Goal: Find specific fact: Find contact information

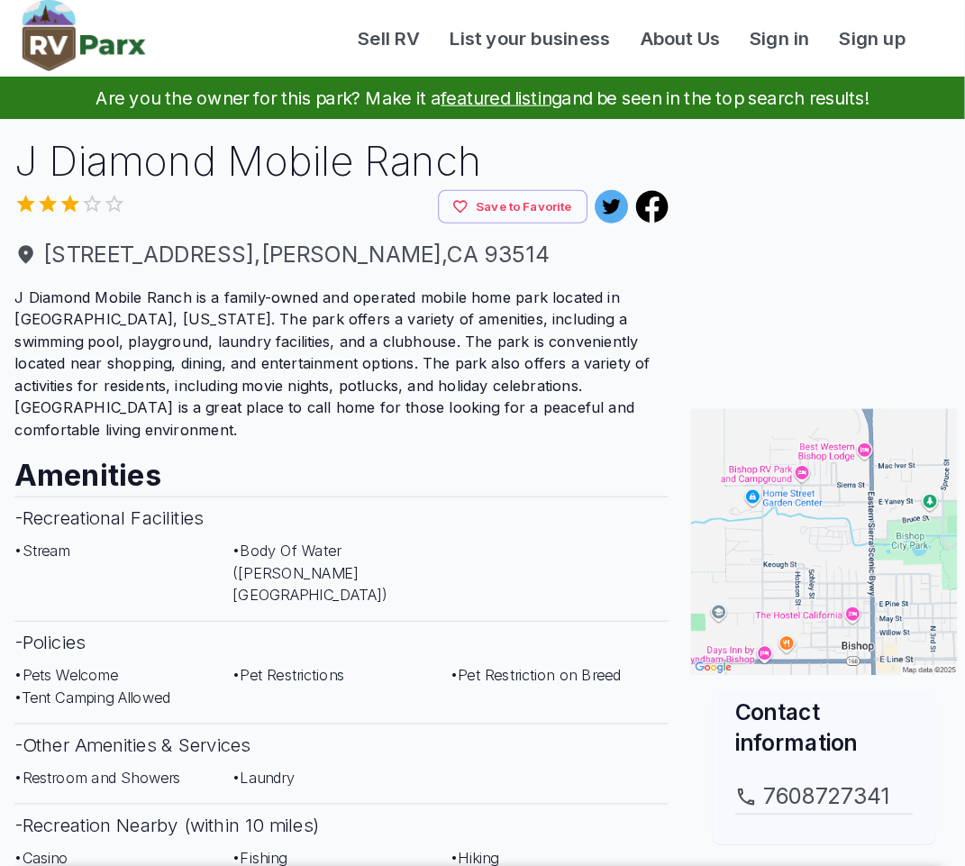
scroll to position [2, 0]
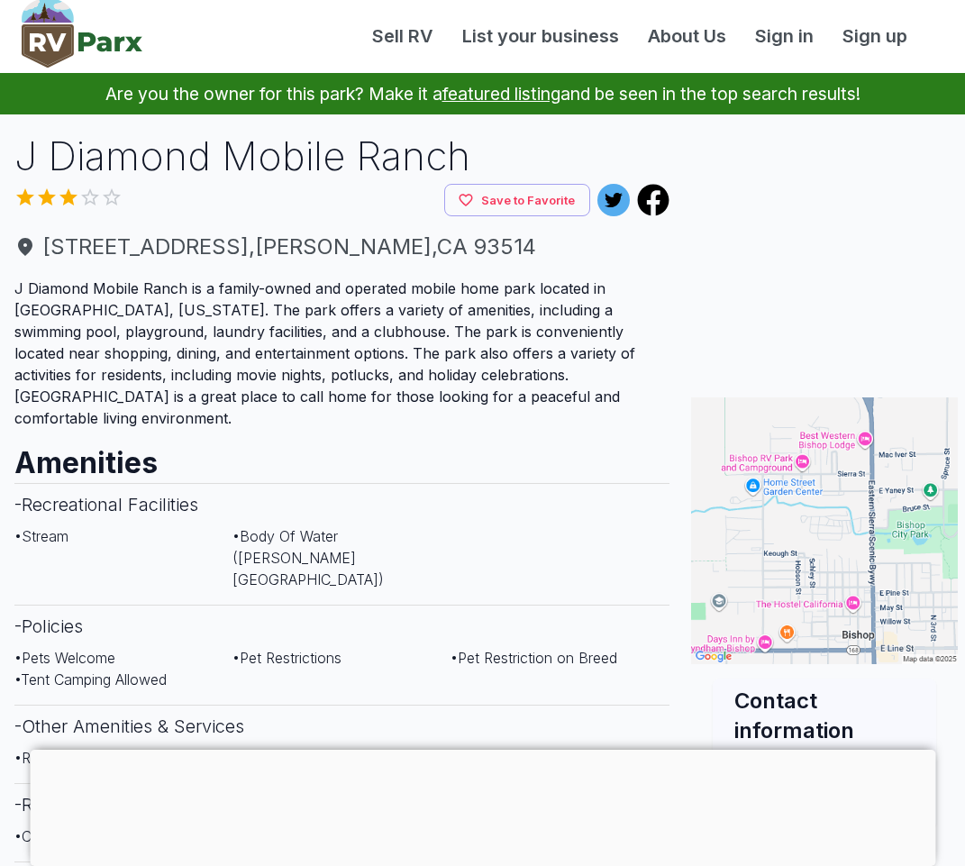
click at [301, 647] on div "• Pets Welcome • Pet Restrictions • Pet Restriction on Breed • Tent Camping All…" at bounding box center [341, 668] width 655 height 43
click at [295, 647] on div "• Pet Restrictions" at bounding box center [341, 658] width 218 height 22
click at [308, 647] on div "• Pets Welcome • Pet Restrictions • Pet Restriction on Breed • Tent Camping All…" at bounding box center [341, 668] width 655 height 43
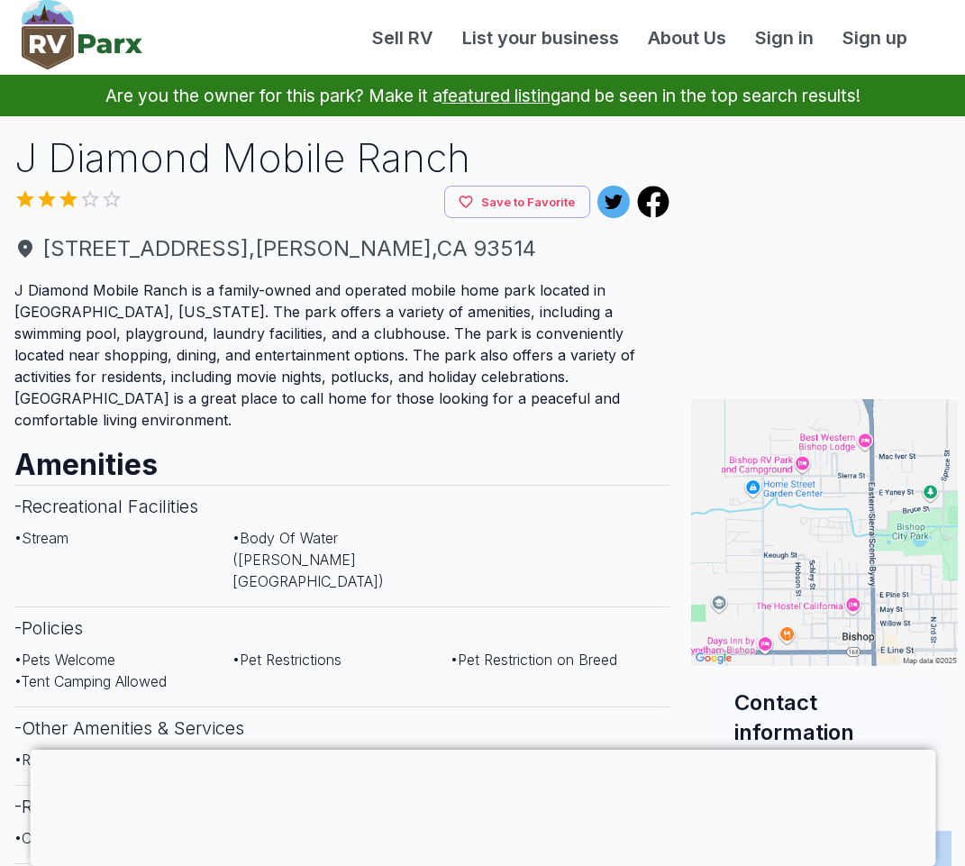
click at [697, 42] on link "About Us" at bounding box center [686, 37] width 107 height 27
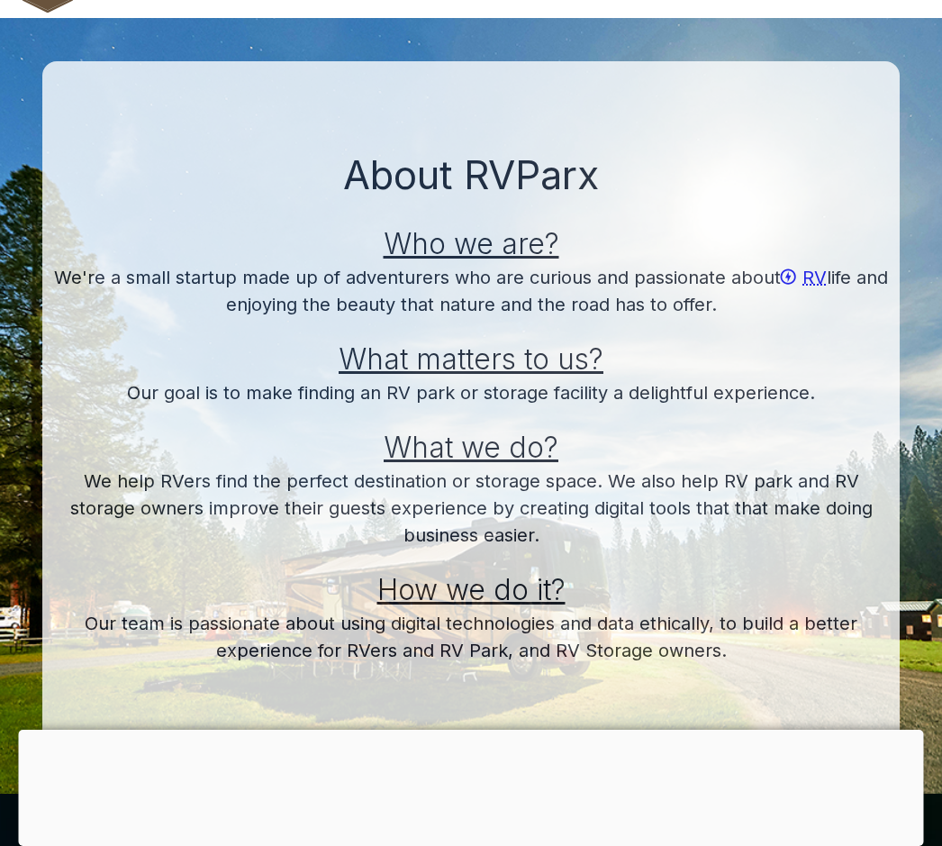
scroll to position [65, 0]
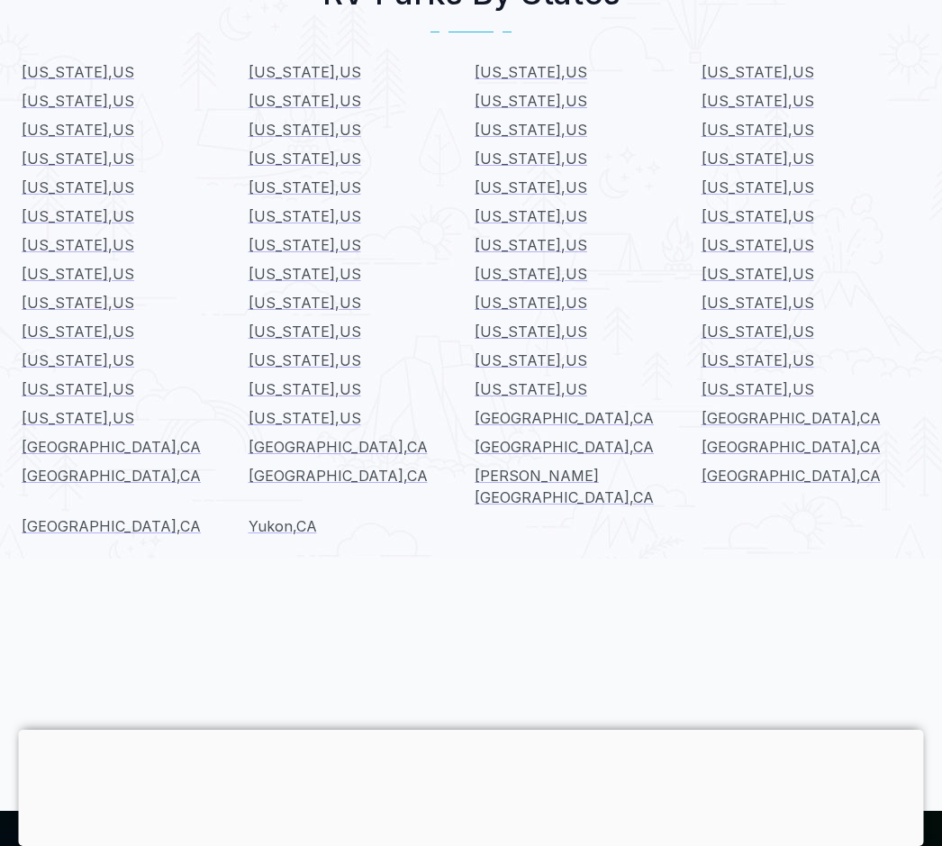
scroll to position [2021, 0]
click at [919, 32] on div "RV Parks By States [US_STATE] , [GEOGRAPHIC_DATA] [US_STATE] , [GEOGRAPHIC_DATA…" at bounding box center [471, 221] width 942 height 677
